Goal: Information Seeking & Learning: Learn about a topic

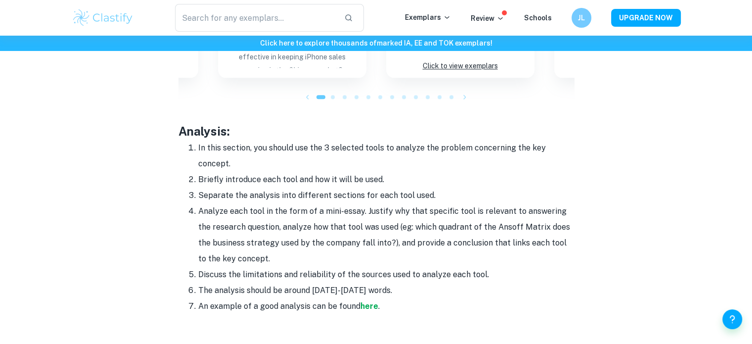
scroll to position [1140, 0]
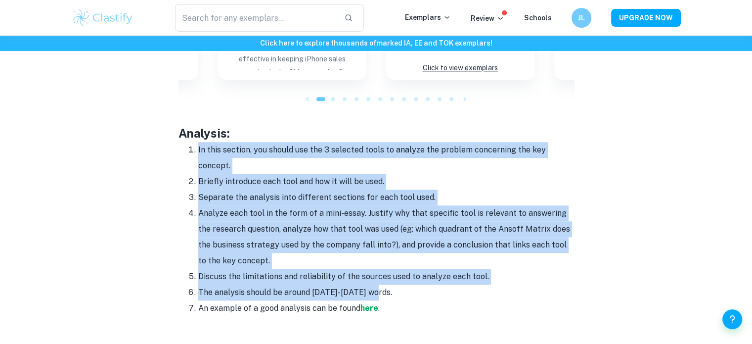
drag, startPoint x: 193, startPoint y: 130, endPoint x: 399, endPoint y: 275, distance: 251.4
click at [399, 275] on ol "In this section, you should use the 3 selected tools to analyze the problem con…" at bounding box center [377, 229] width 396 height 174
copy ol "In this section, you should use the 3 selected tools to analyze the problem con…"
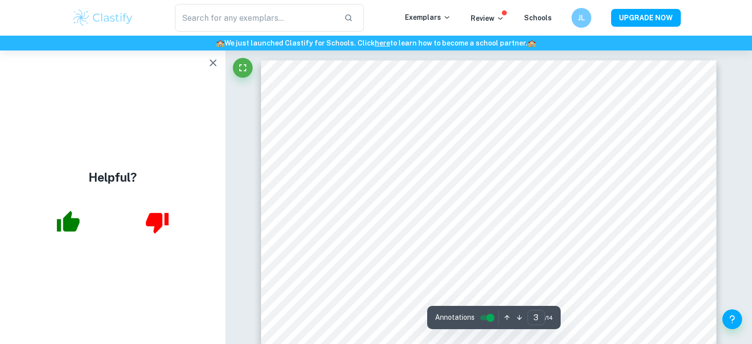
type input "3"
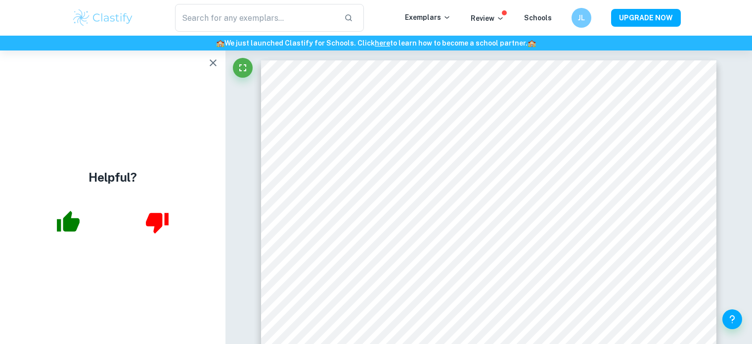
scroll to position [1451, 0]
